Goal: Task Accomplishment & Management: Complete application form

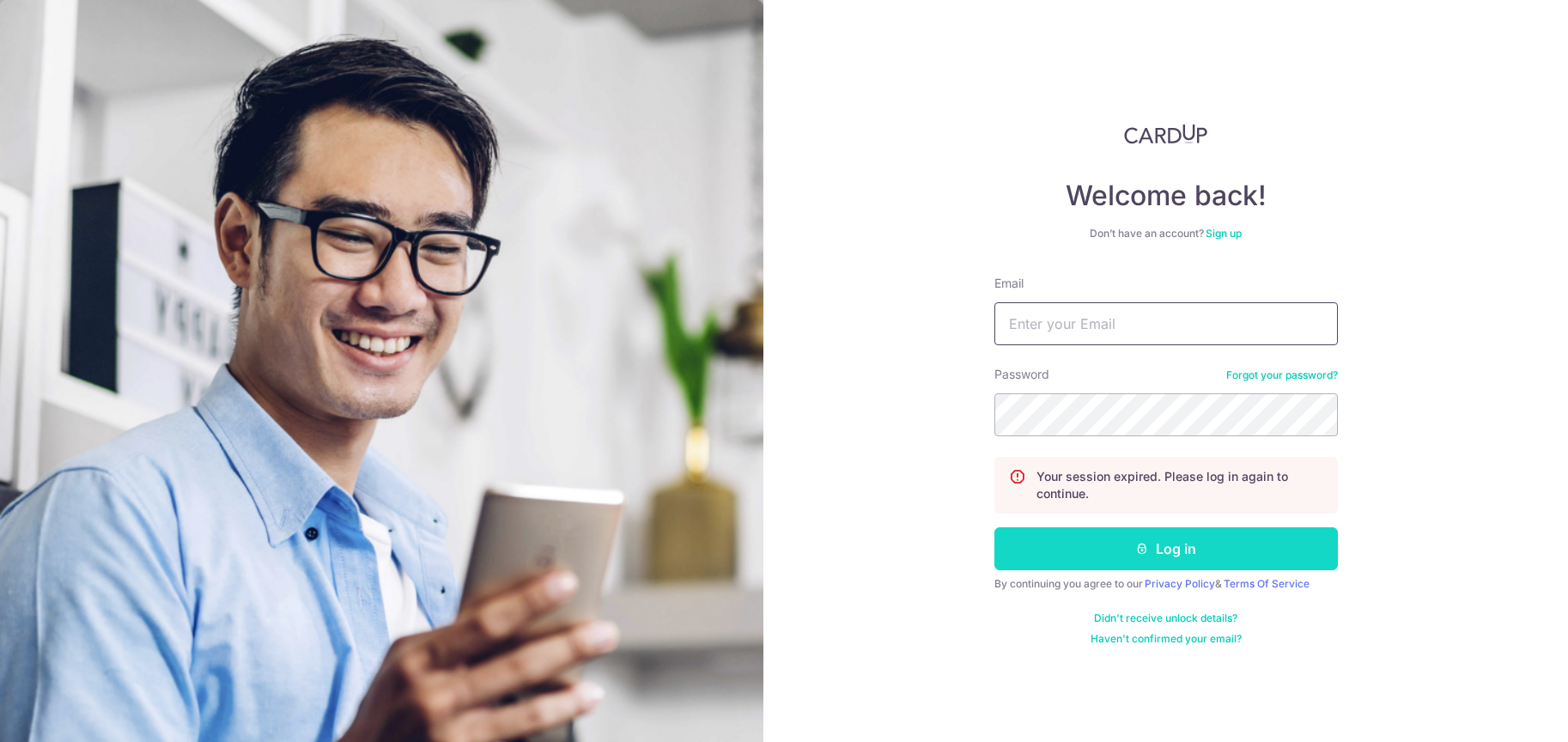
type input "gibtang@gmail.com"
click at [1059, 545] on button "Log in" at bounding box center [1167, 549] width 344 height 43
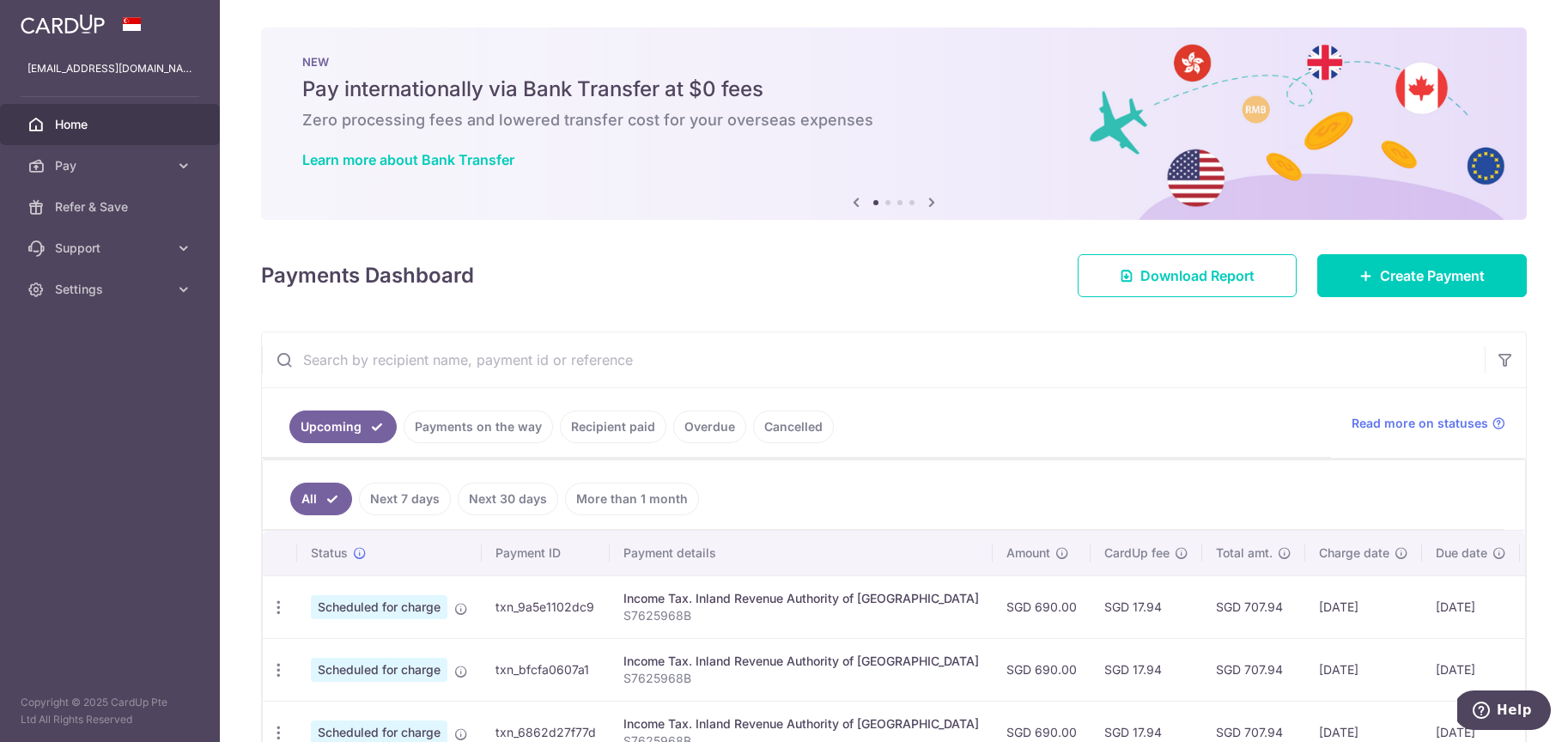
click at [853, 314] on div "× Pause Schedule Pause all future payments in this series Pause just this one p…" at bounding box center [893, 371] width 1348 height 742
click at [1368, 285] on link "Create Payment" at bounding box center [1422, 275] width 210 height 43
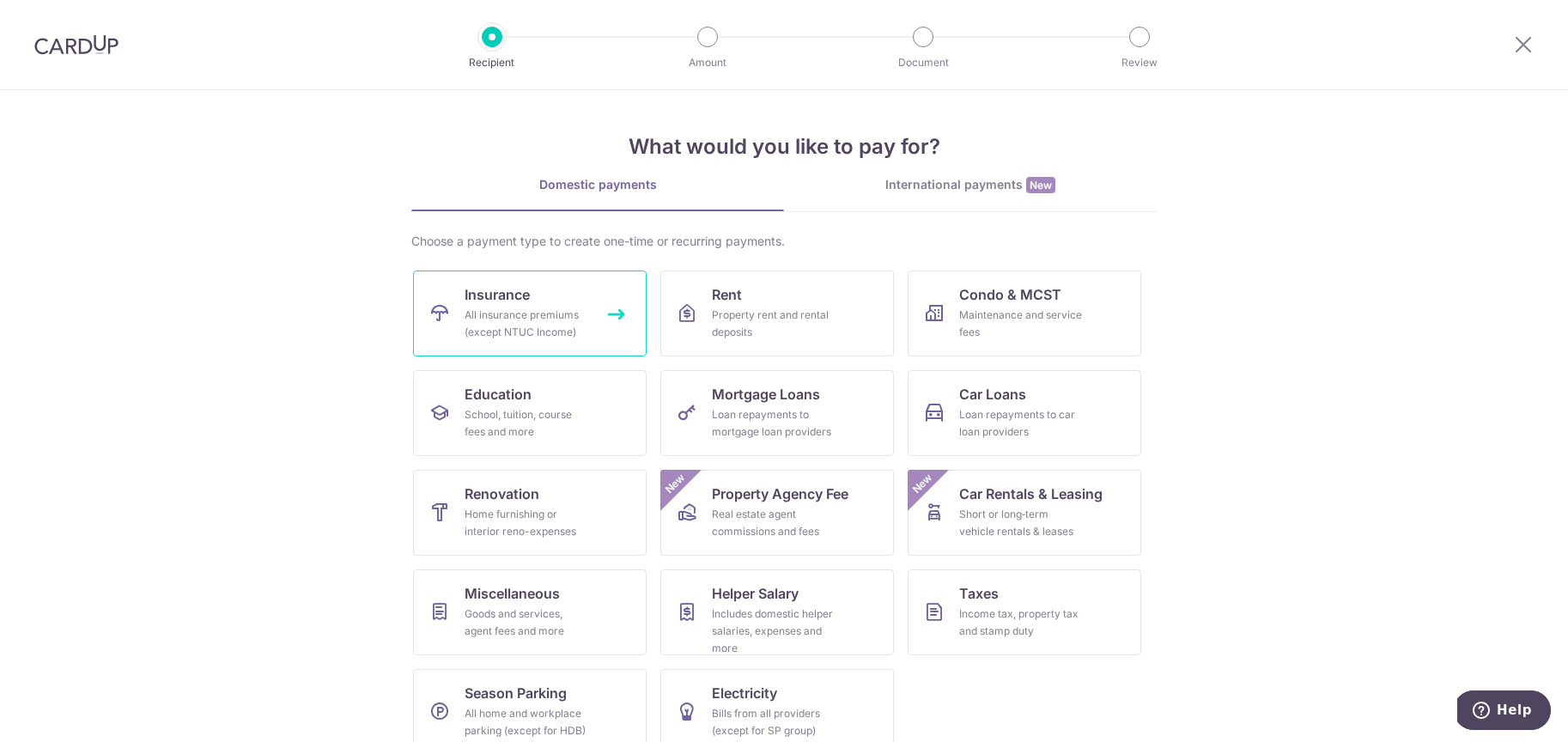
click at [470, 304] on span "Insurance" at bounding box center [497, 294] width 65 height 21
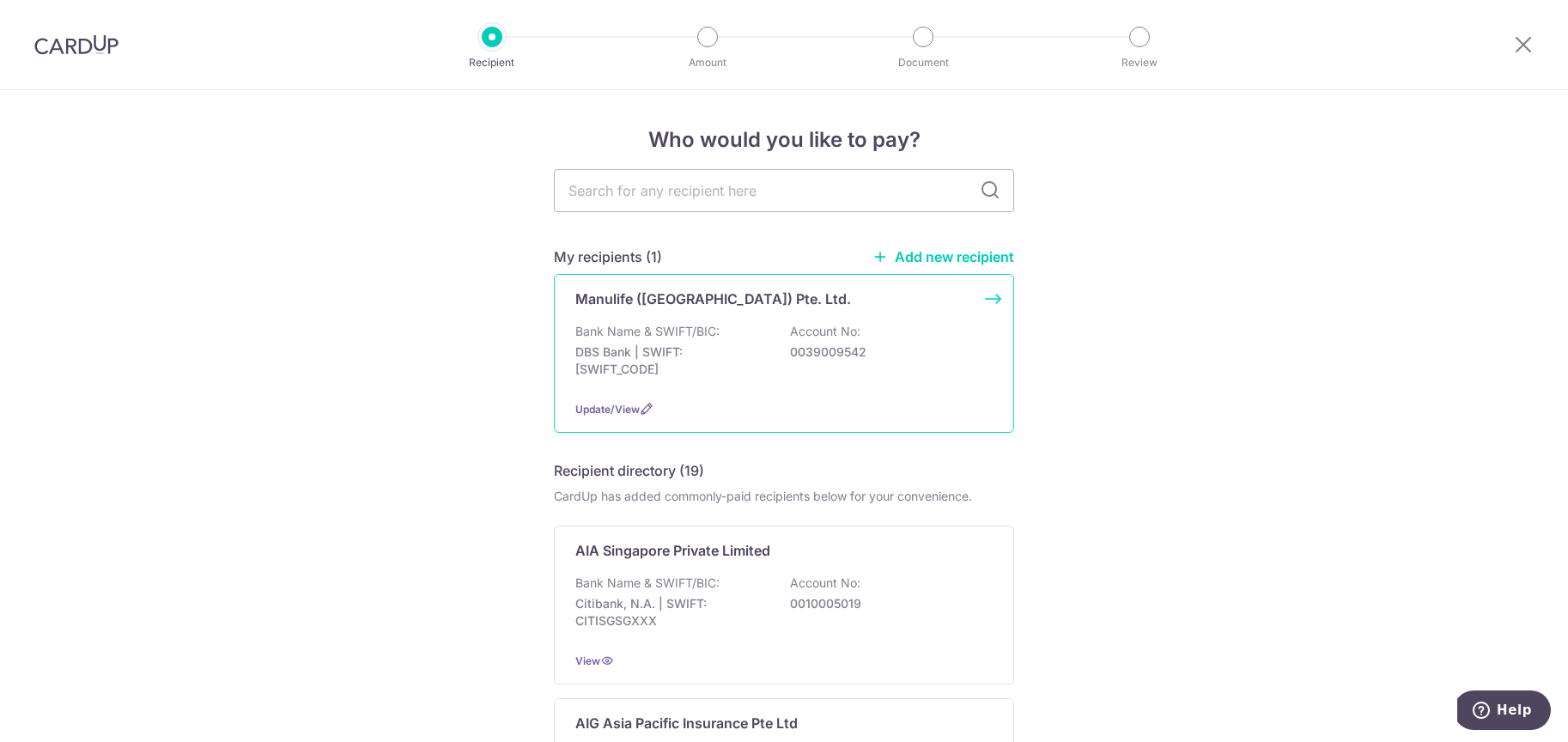
click at [846, 388] on div "Manulife (Singapore) Pte. Ltd. Bank Name & SWIFT/BIC: DBS Bank | SWIFT: DBSSSGS…" at bounding box center [783, 353] width 460 height 159
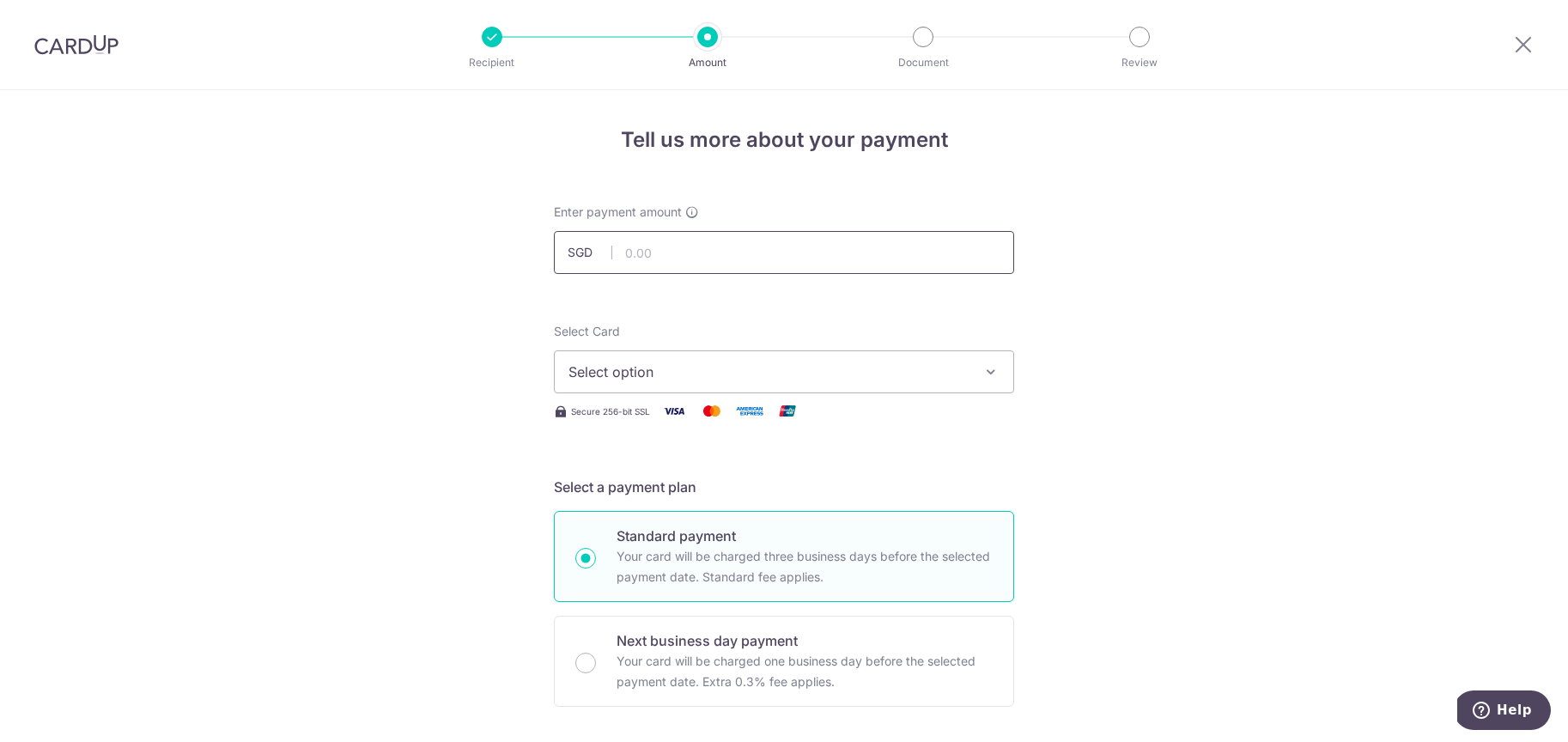
click at [690, 258] on input "text" at bounding box center [783, 253] width 460 height 43
paste input "1492304153"
type input "1492304153"
click at [712, 375] on span "Select option" at bounding box center [768, 371] width 400 height 21
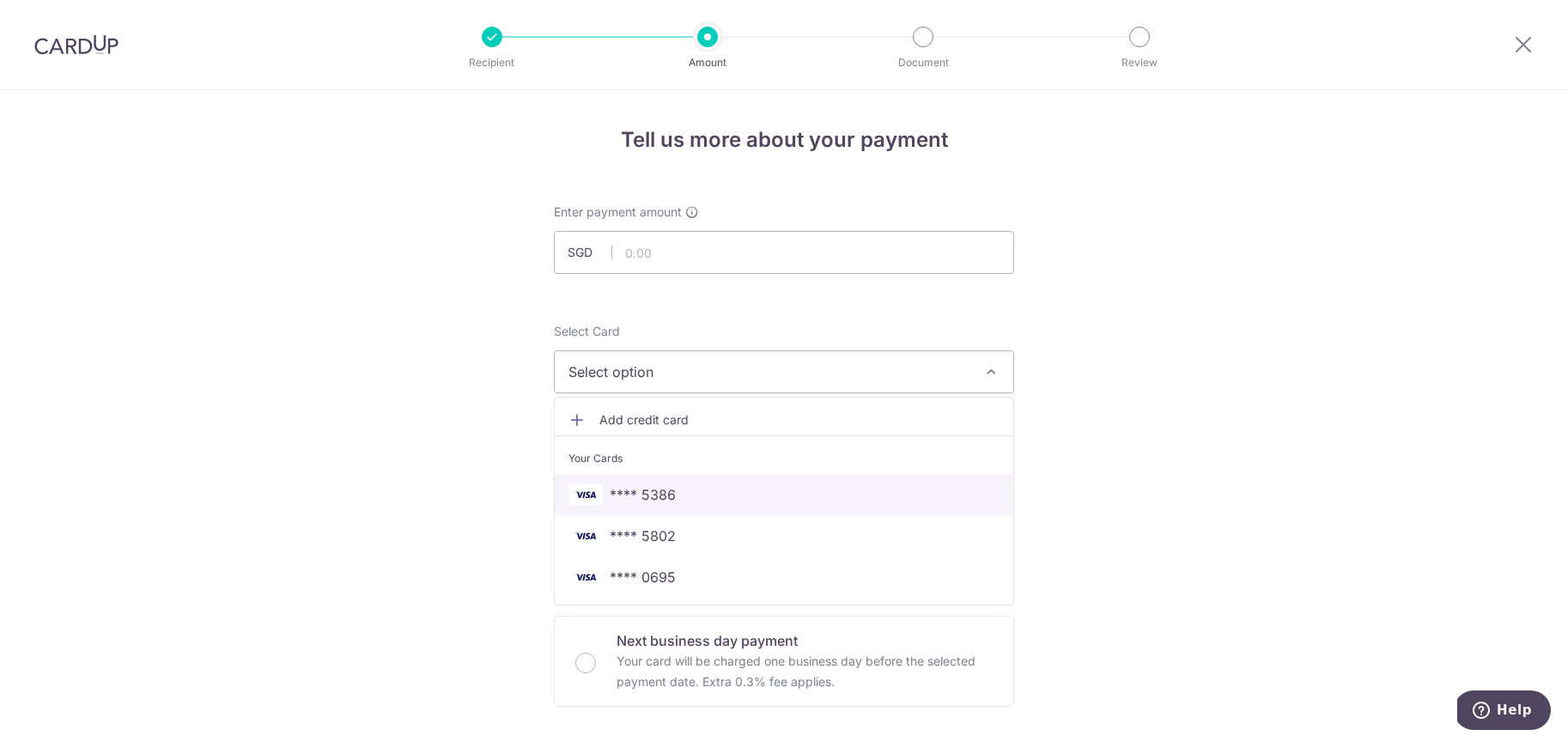
click at [686, 503] on span "**** 5386" at bounding box center [784, 494] width 432 height 21
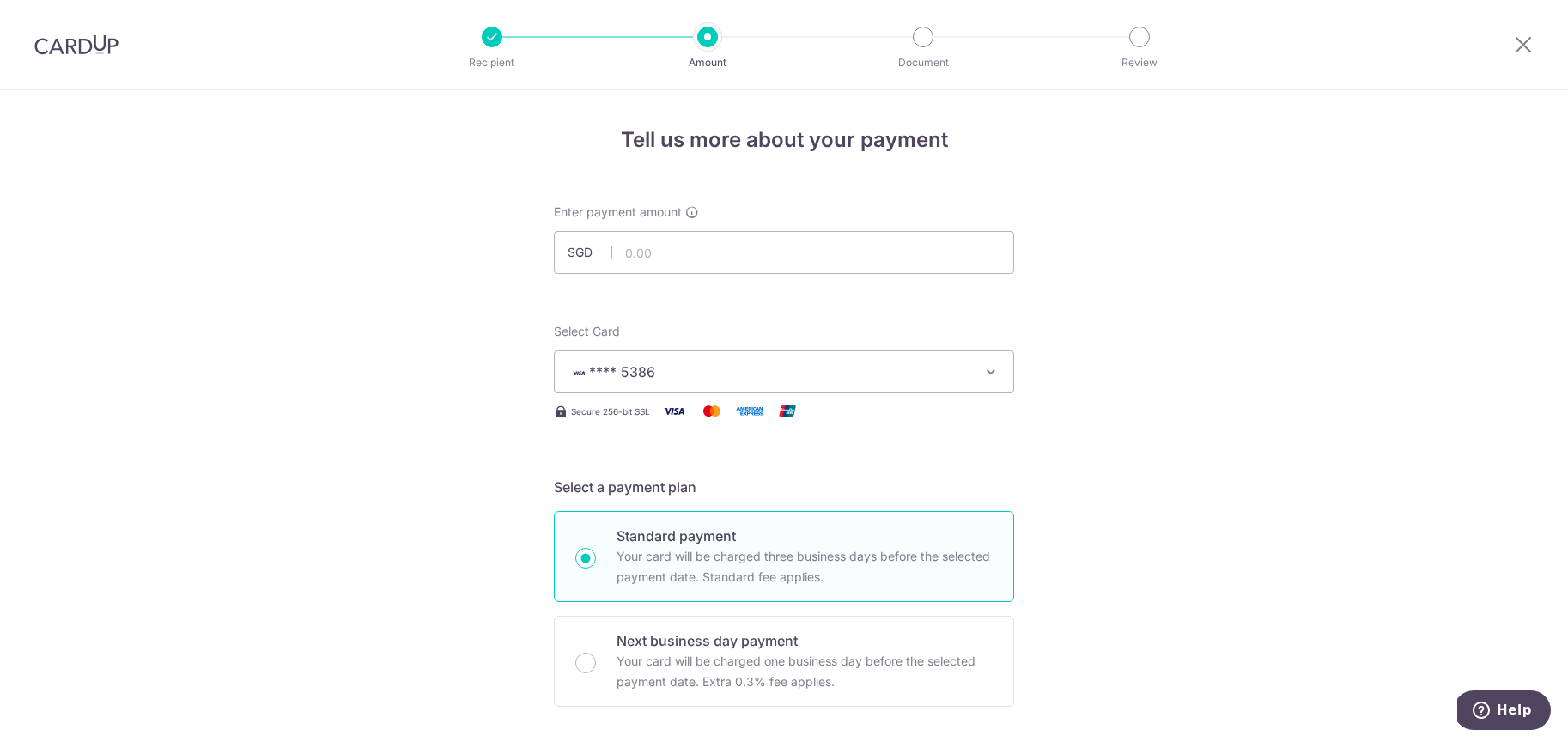
click at [696, 247] on input "text" at bounding box center [783, 253] width 460 height 43
paste input "S$1,333.73"
click at [636, 251] on input "S$1,333.73" at bounding box center [783, 253] width 460 height 43
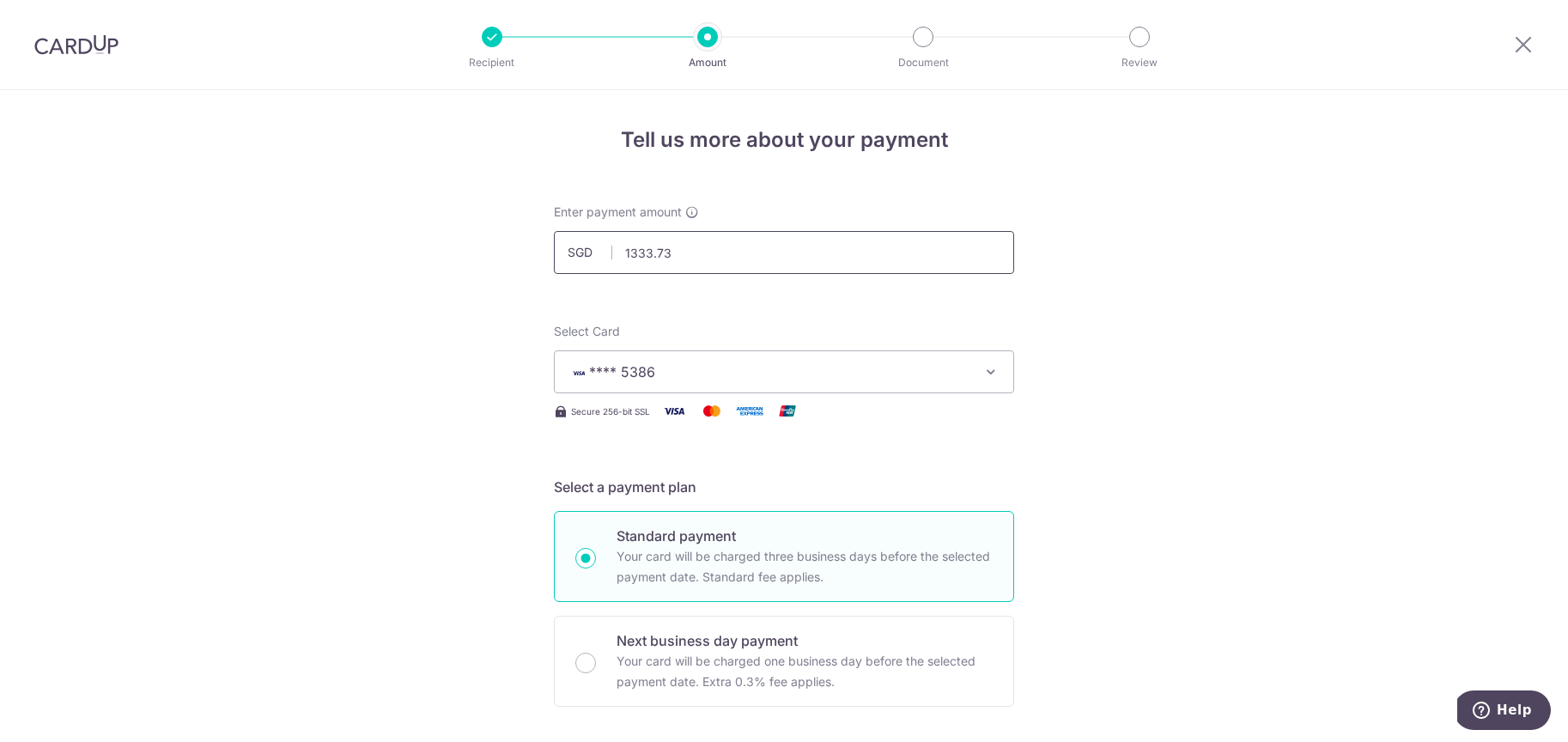
click at [725, 264] on input "1333.73" at bounding box center [783, 253] width 460 height 43
type input "1,333.73"
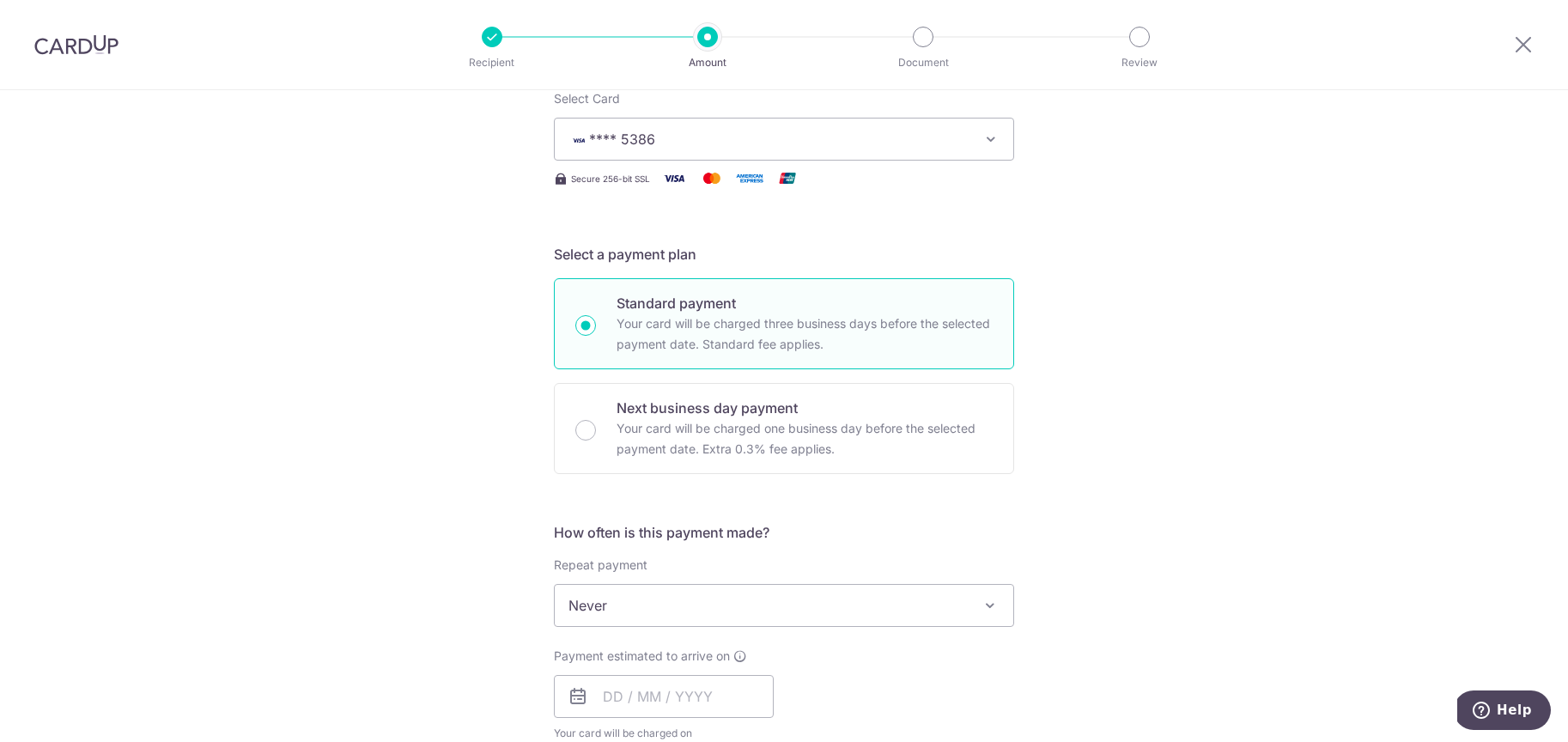
scroll to position [446, 0]
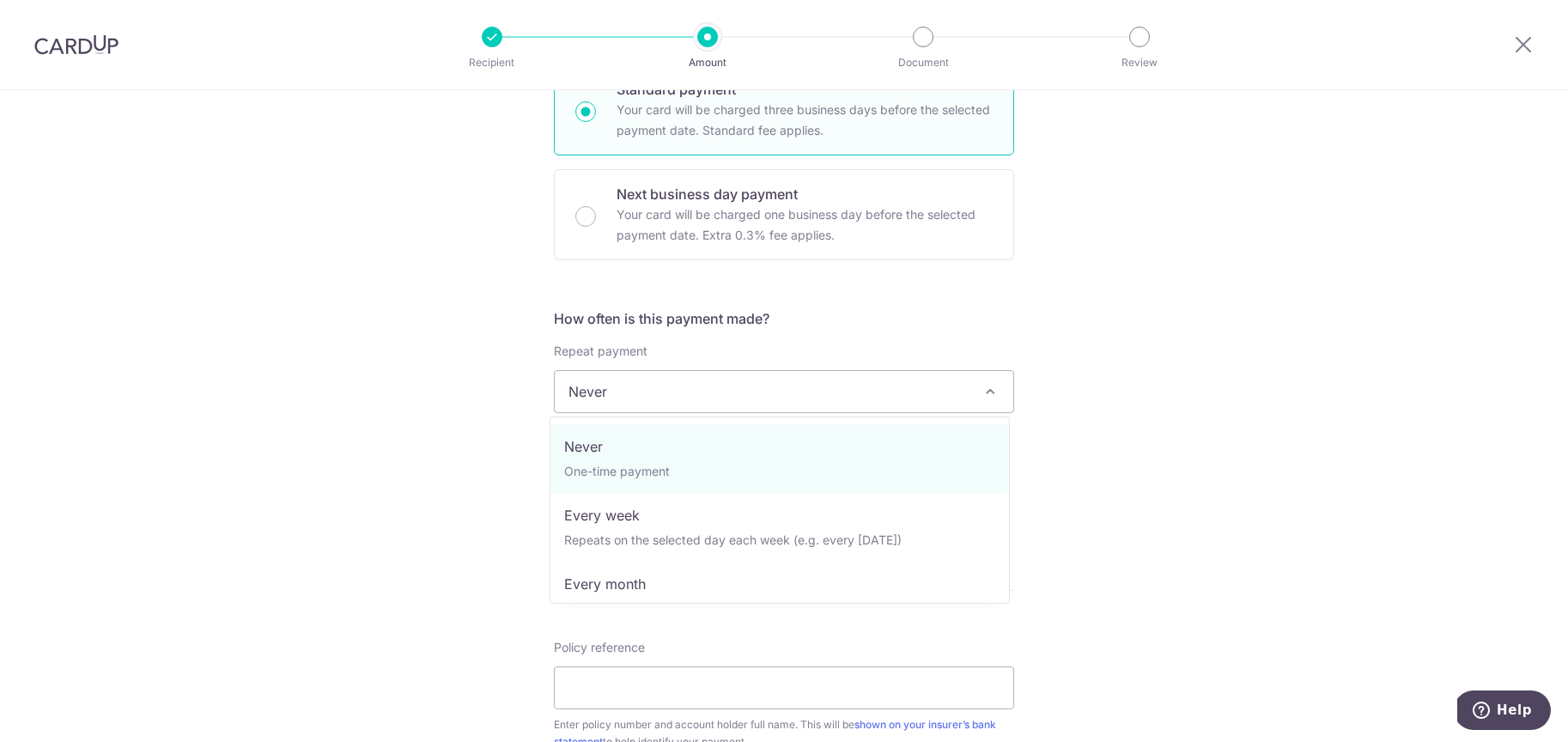
click at [666, 397] on span "Never" at bounding box center [784, 392] width 459 height 41
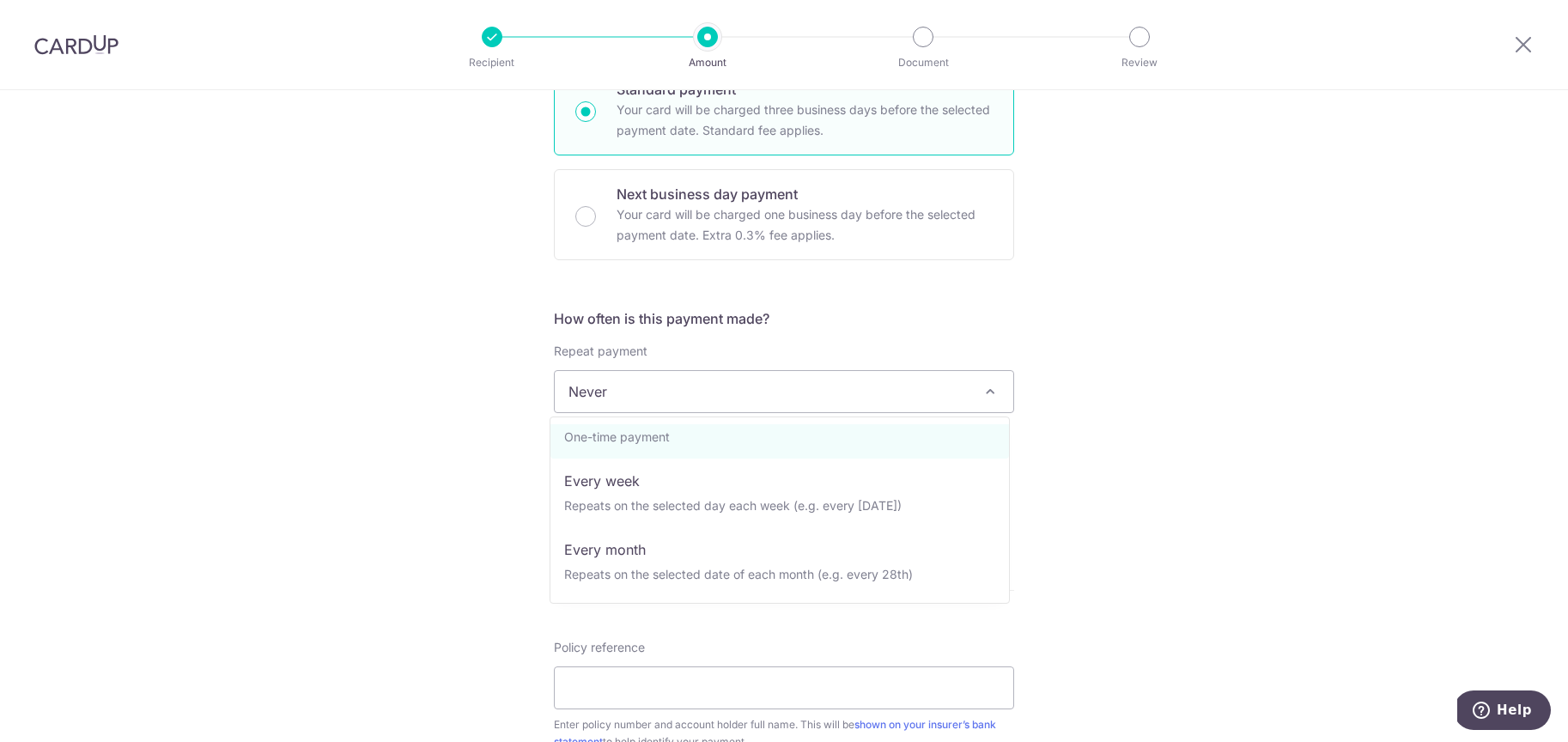
scroll to position [0, 0]
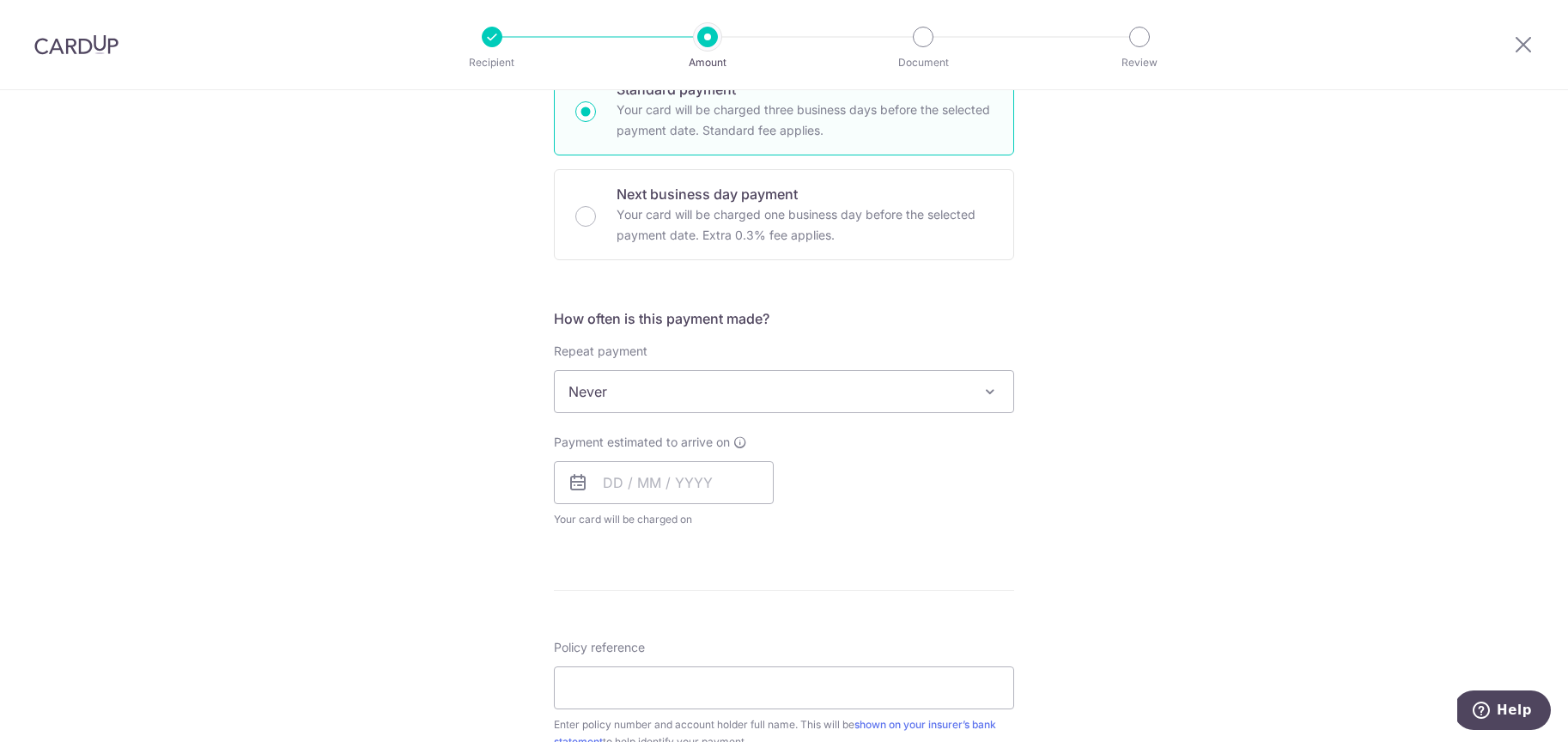
click at [425, 440] on div "Tell us more about your payment Enter payment amount SGD 1,333.73 1333.73 Selec…" at bounding box center [784, 420] width 1568 height 1553
click at [679, 482] on input "text" at bounding box center [663, 482] width 220 height 43
drag, startPoint x: 719, startPoint y: 604, endPoint x: 416, endPoint y: 466, distance: 332.9
click at [719, 604] on link "4" at bounding box center [726, 604] width 27 height 27
type input "[DATE]"
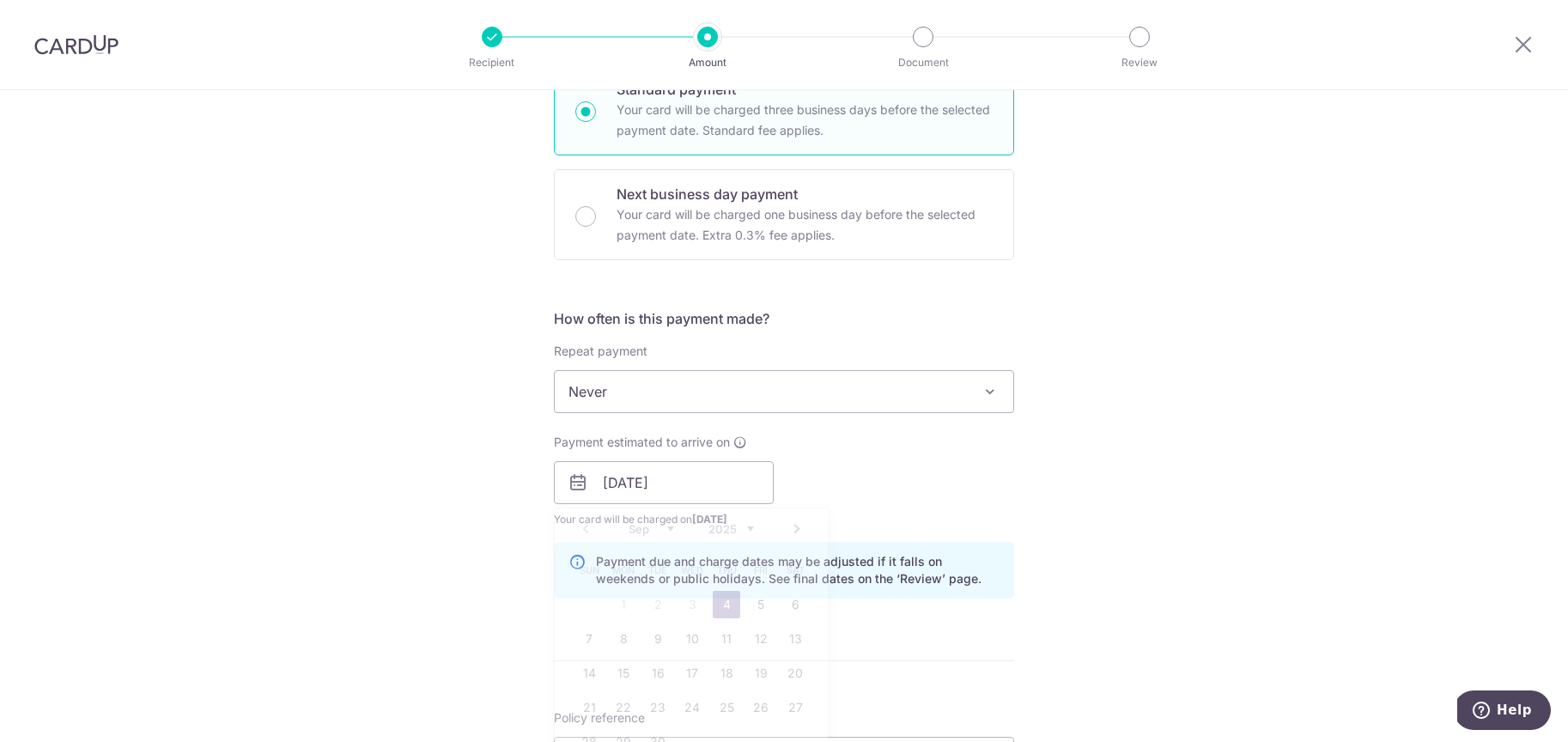
click at [414, 466] on div "Tell us more about your payment Enter payment amount SGD 1,333.73 1333.73 Selec…" at bounding box center [784, 455] width 1568 height 1624
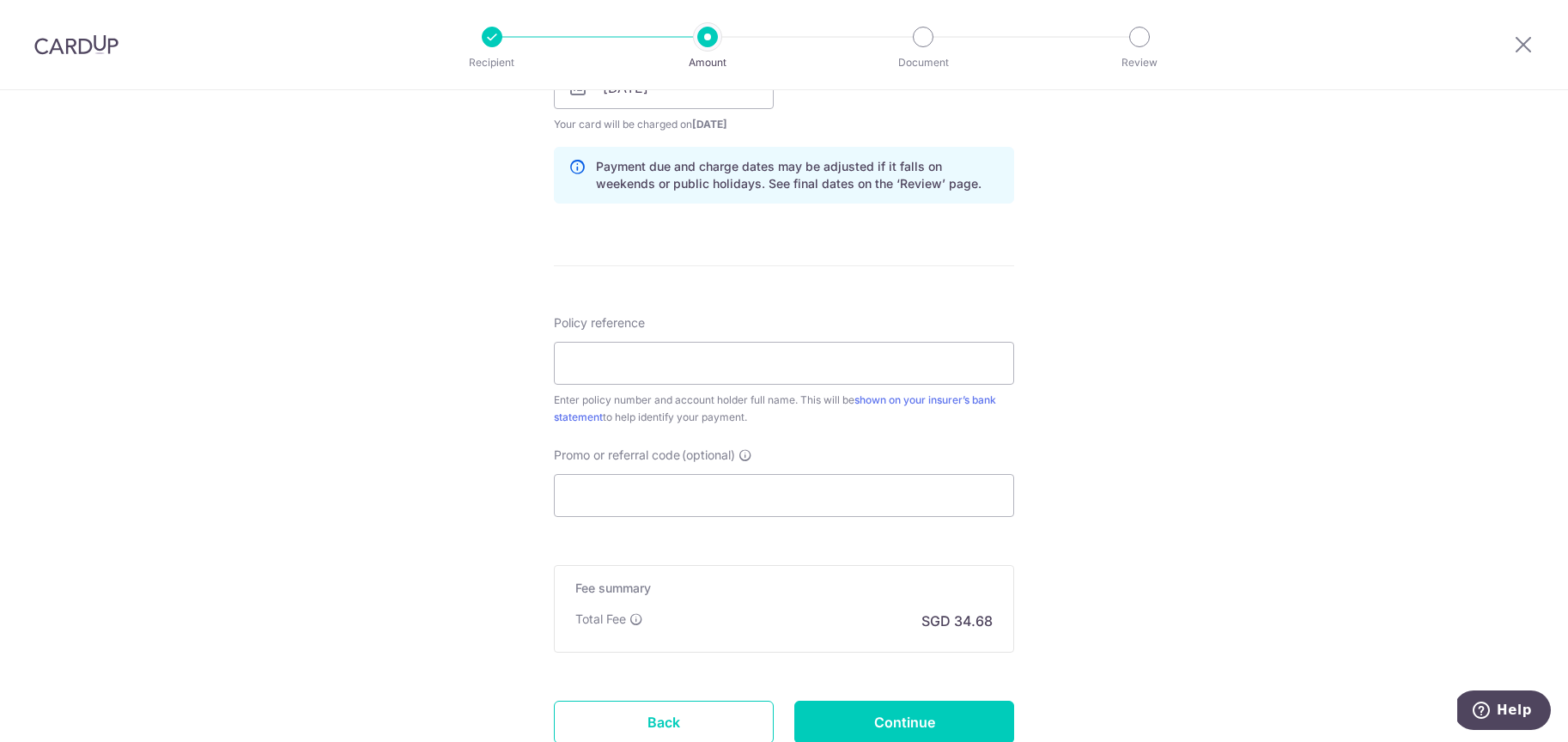
scroll to position [843, 0]
click at [757, 363] on input "Policy reference" at bounding box center [783, 362] width 460 height 43
paste input "1492304153"
type input "1492304153"
click at [445, 478] on div "Tell us more about your payment Enter payment amount SGD 1,333.73 1333.73 Selec…" at bounding box center [784, 59] width 1568 height 1624
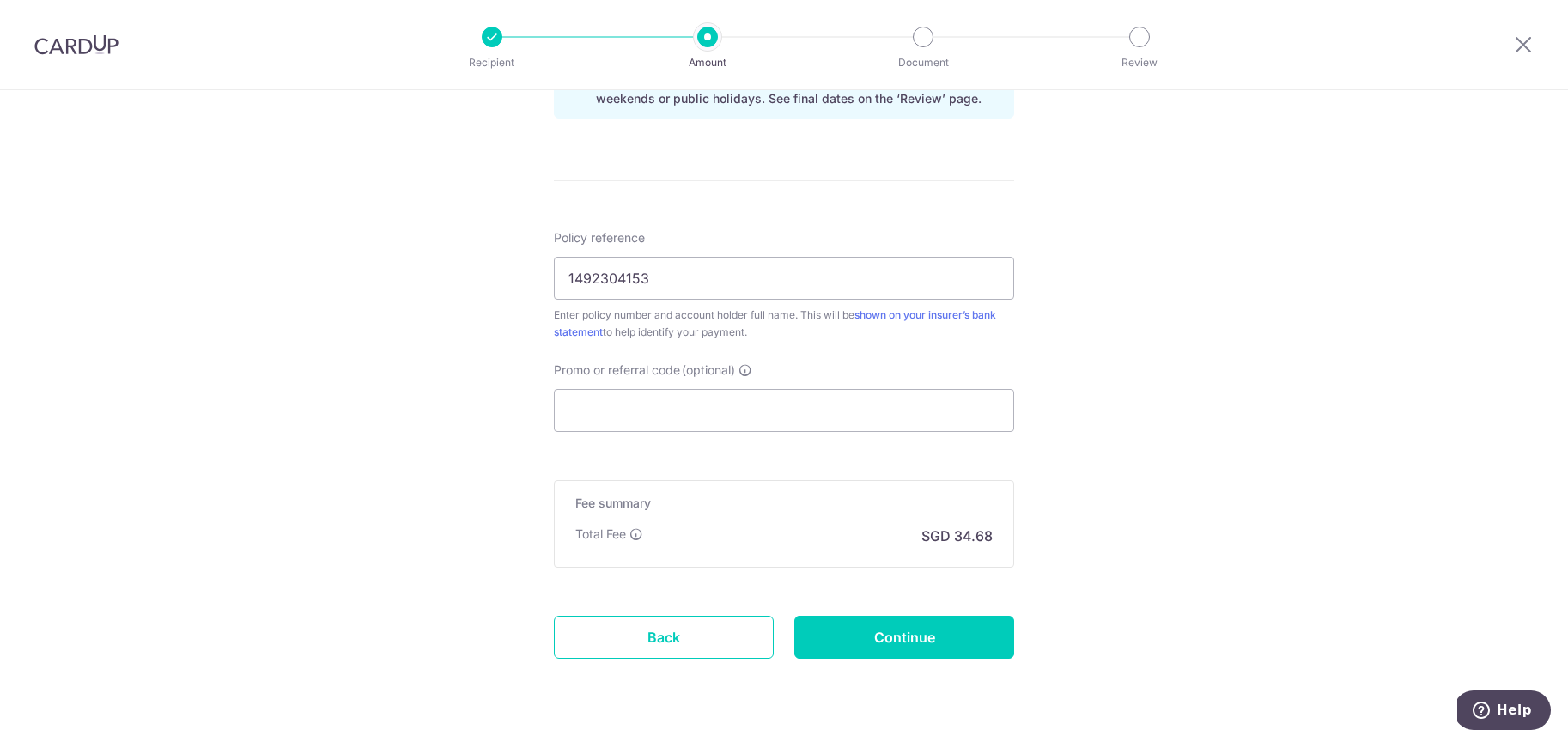
scroll to position [972, 0]
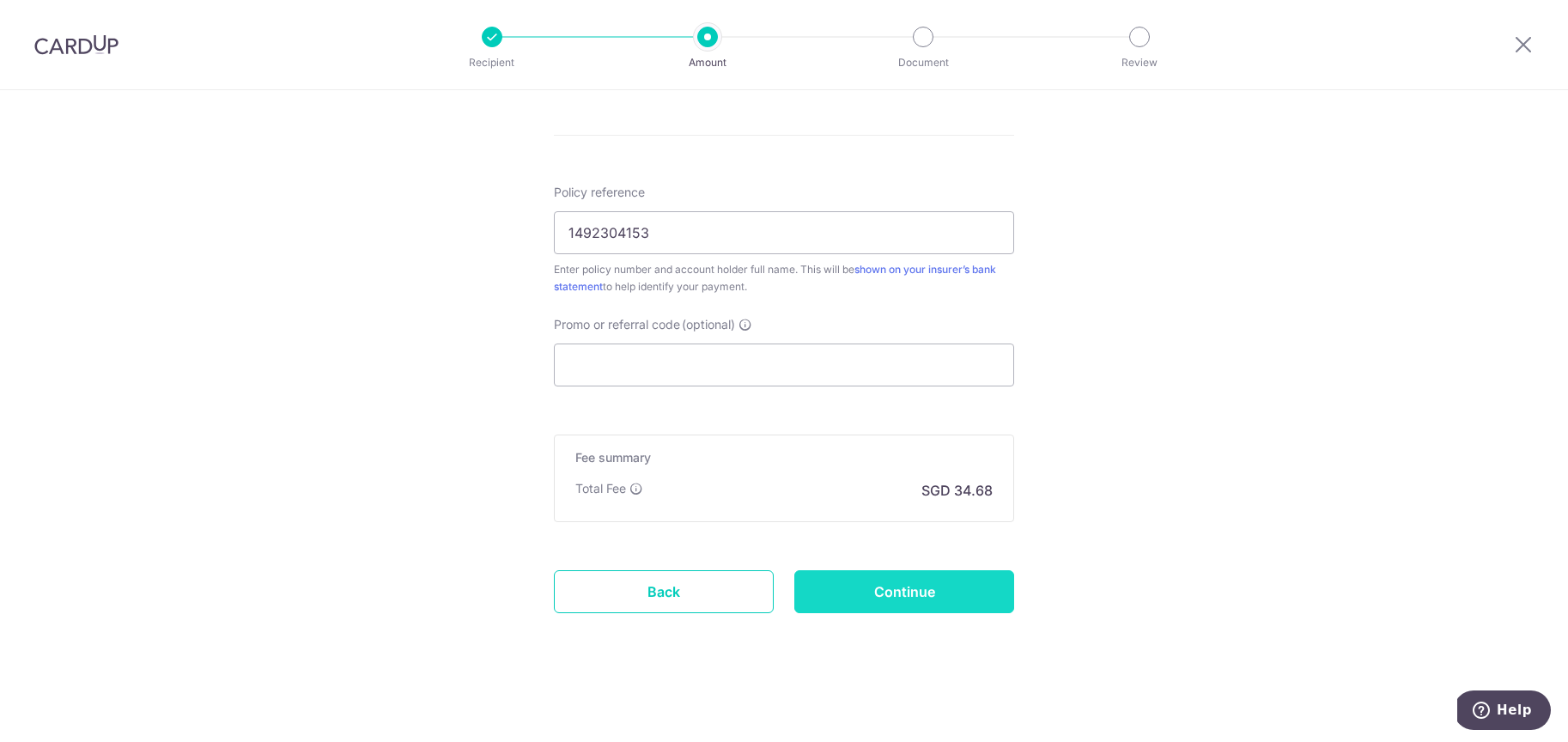
click at [846, 597] on input "Continue" at bounding box center [904, 592] width 220 height 43
type input "Create Schedule"
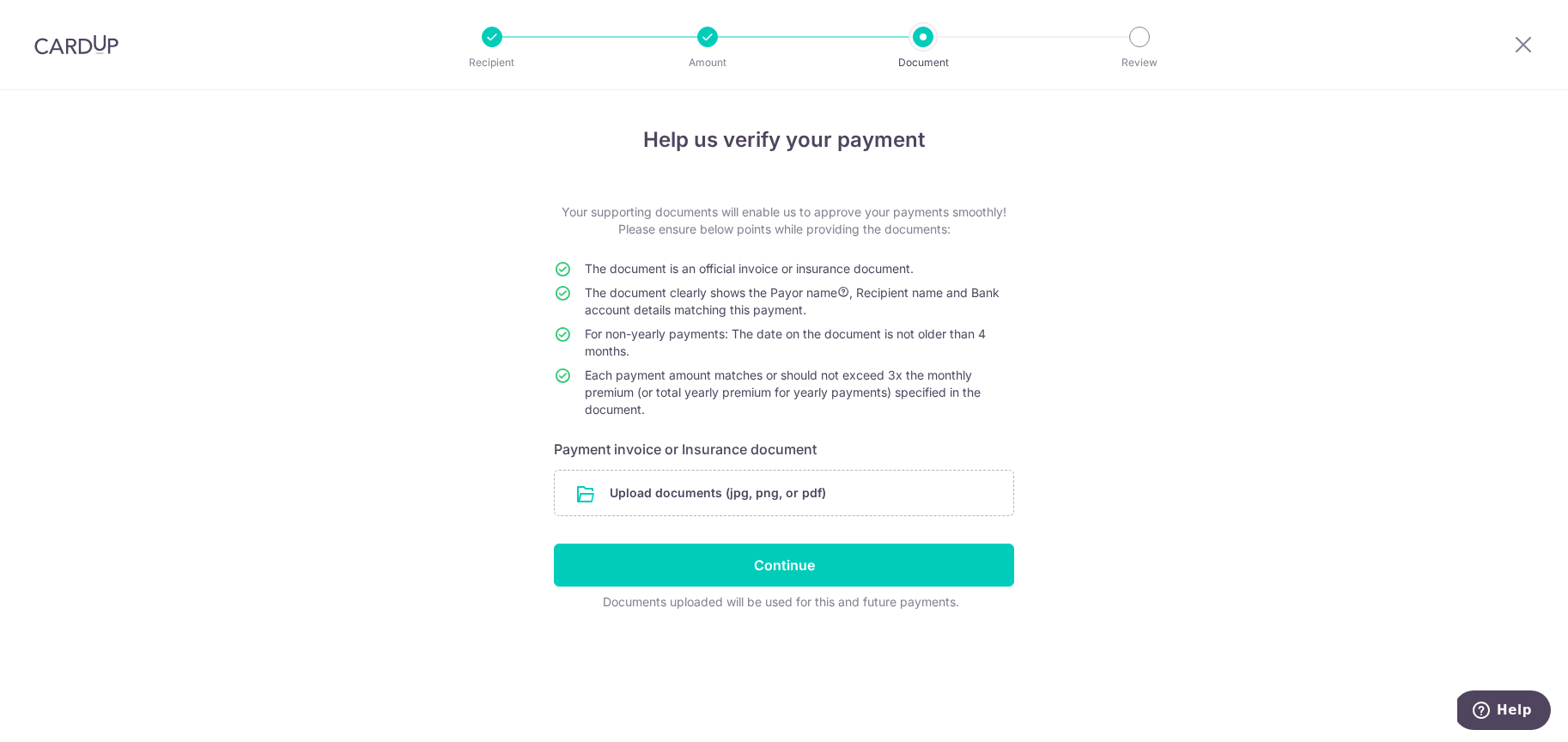
click at [1171, 329] on div "Help us verify your payment Your supporting documents will enable us to approve…" at bounding box center [784, 416] width 1568 height 652
click at [718, 486] on input "file" at bounding box center [784, 493] width 459 height 45
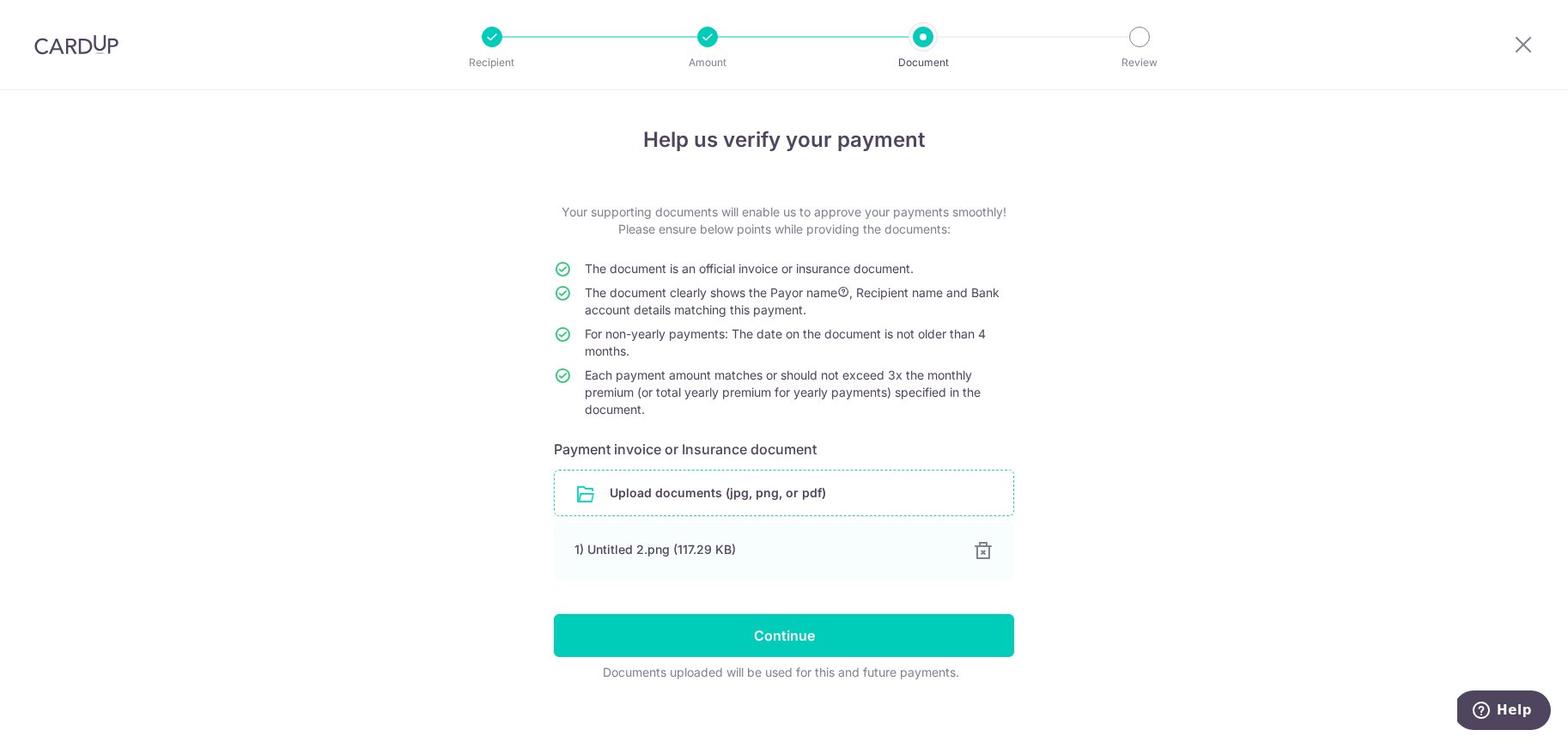
scroll to position [20, 0]
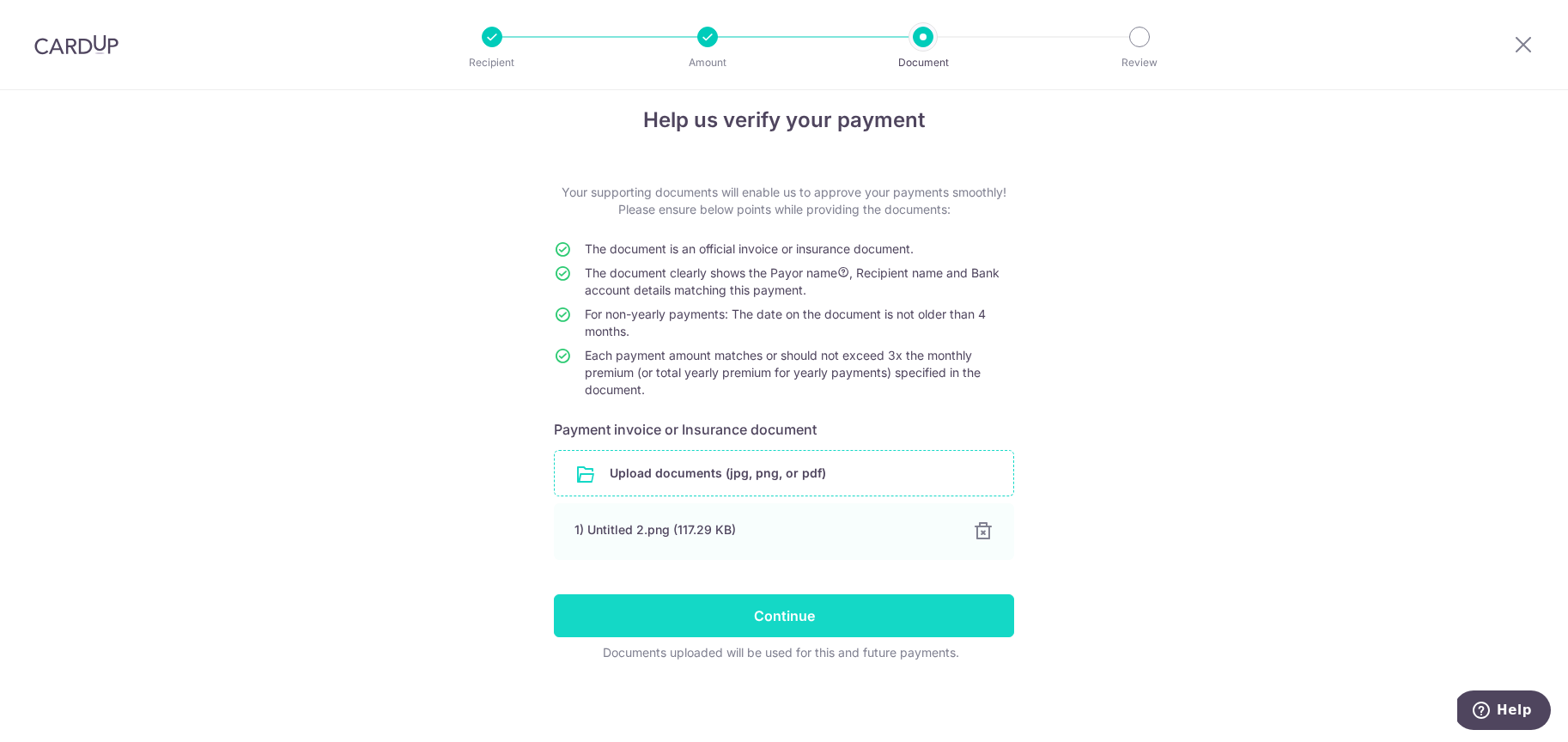
click at [767, 621] on input "Continue" at bounding box center [783, 616] width 460 height 43
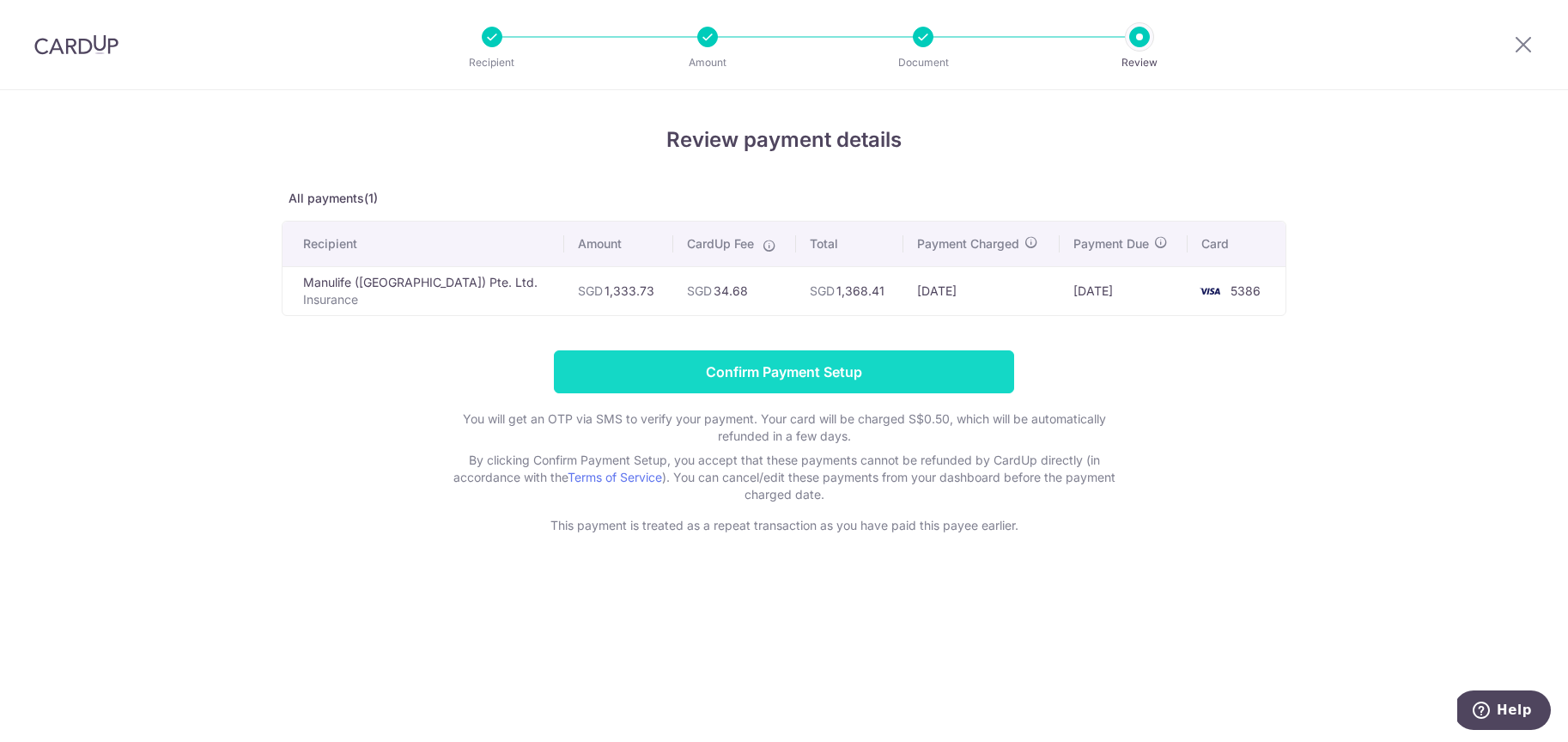
click at [789, 374] on input "Confirm Payment Setup" at bounding box center [783, 372] width 460 height 43
